Goal: Task Accomplishment & Management: Manage account settings

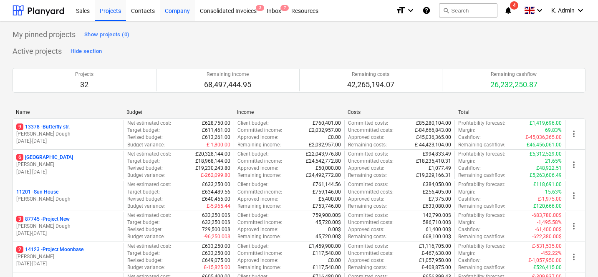
click at [178, 12] on div "Company" at bounding box center [177, 10] width 35 height 21
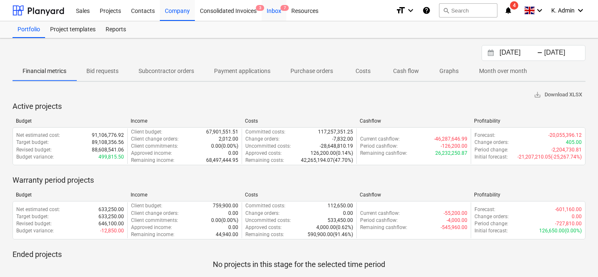
click at [275, 17] on div "Inbox 7" at bounding box center [274, 10] width 25 height 21
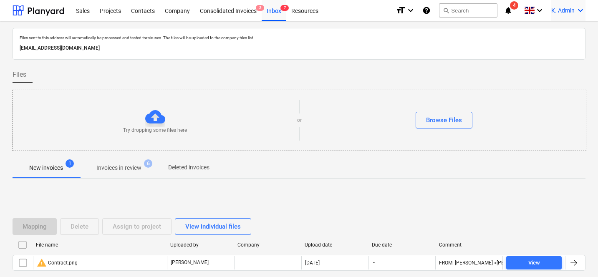
click at [574, 7] on span "K. Admin" at bounding box center [562, 10] width 23 height 7
click at [383, 23] on div at bounding box center [299, 138] width 598 height 277
click at [559, 9] on span "K. Admin" at bounding box center [562, 10] width 23 height 7
click at [547, 45] on div "Log out" at bounding box center [560, 45] width 50 height 13
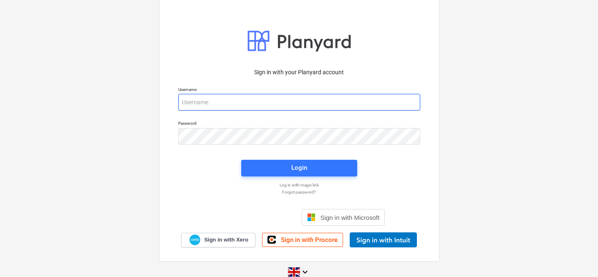
click at [221, 105] on input "email" at bounding box center [299, 102] width 242 height 17
type input "s"
type input "[PERSON_NAME][EMAIL_ADDRESS][DOMAIN_NAME]"
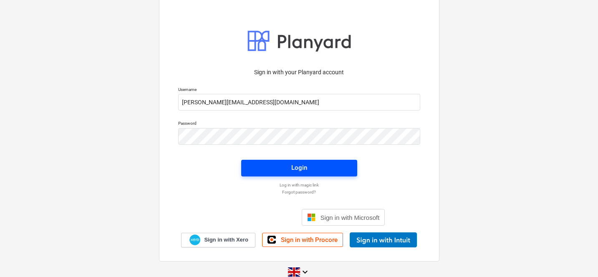
click at [259, 171] on span "Login" at bounding box center [299, 167] width 96 height 11
